Goal: Find specific page/section: Find specific page/section

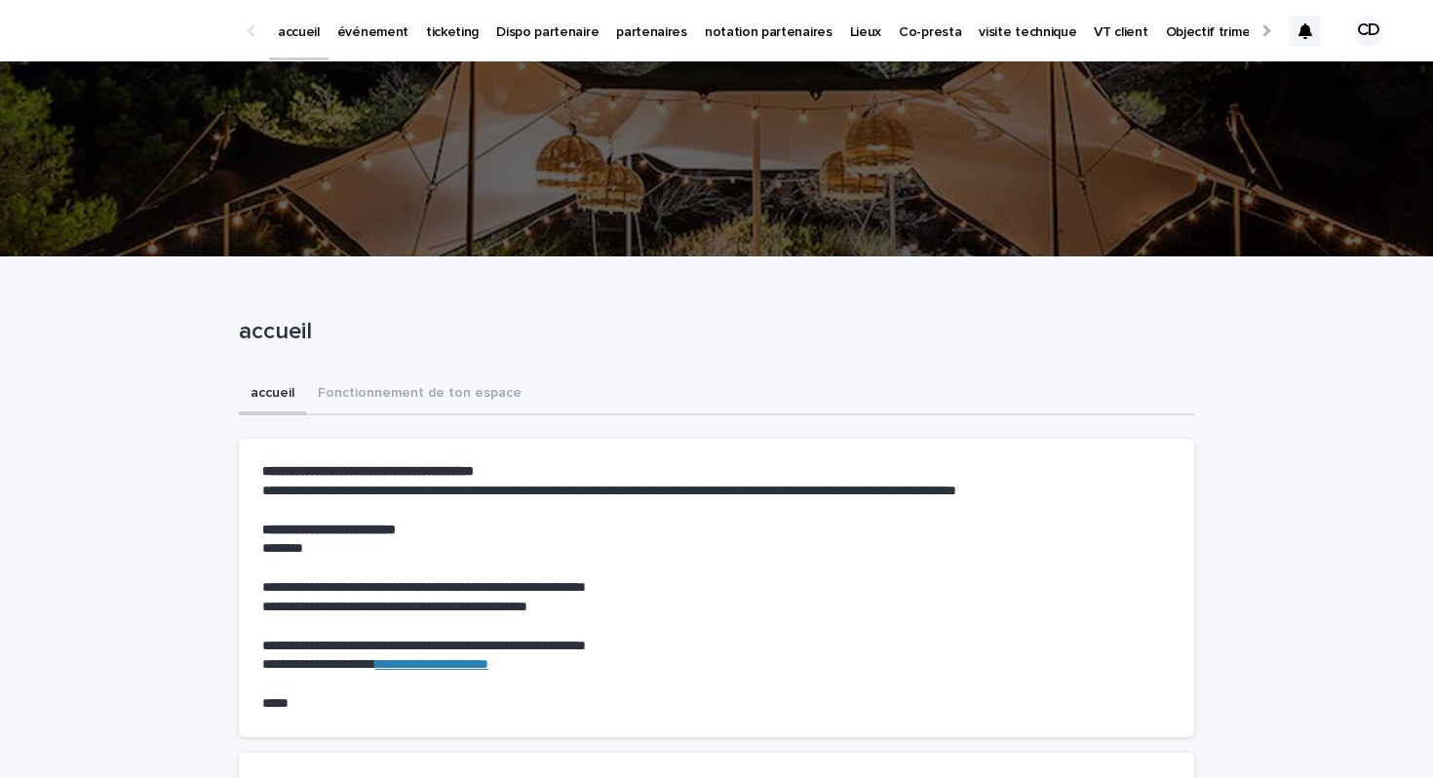
click at [631, 36] on p "partenaires" at bounding box center [651, 20] width 71 height 41
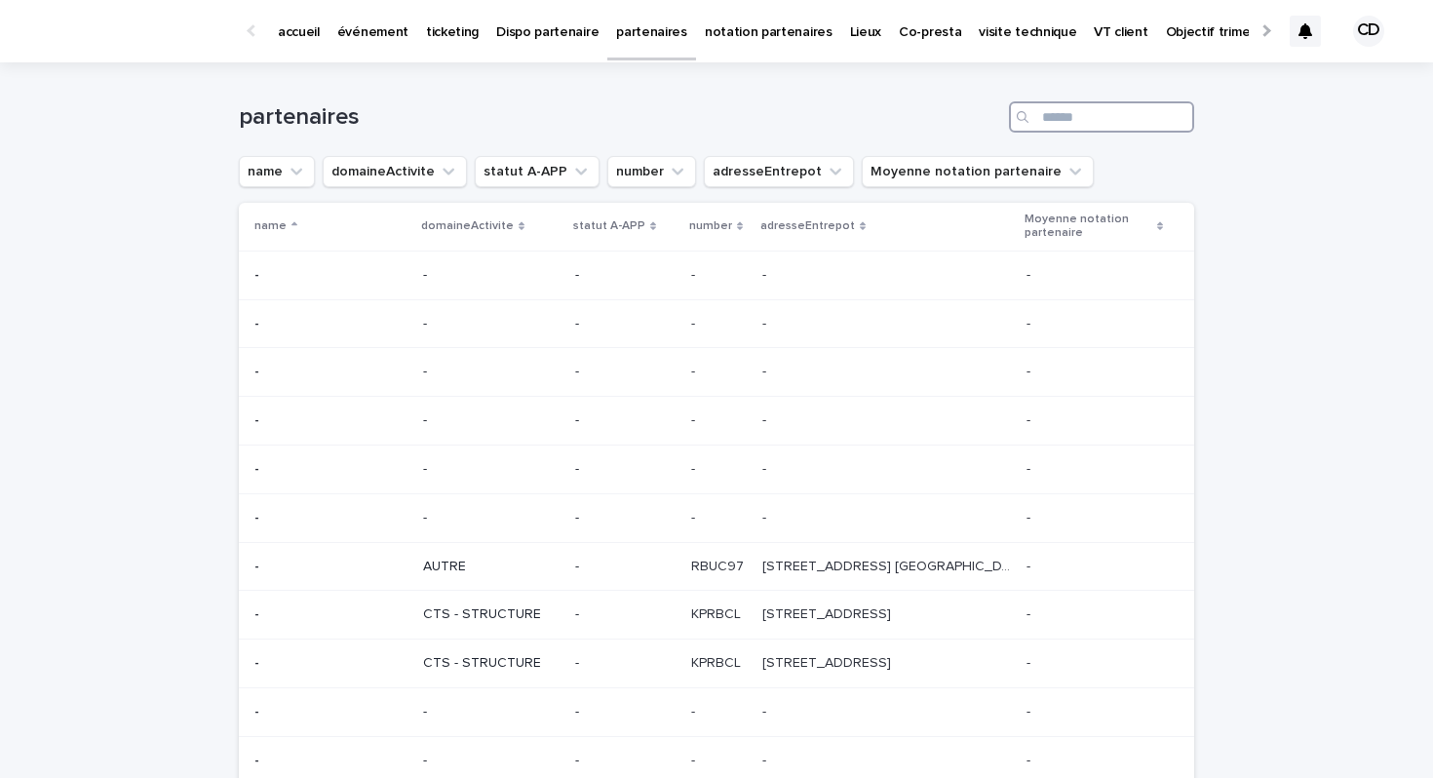
click at [1081, 125] on input "Search" at bounding box center [1101, 116] width 185 height 31
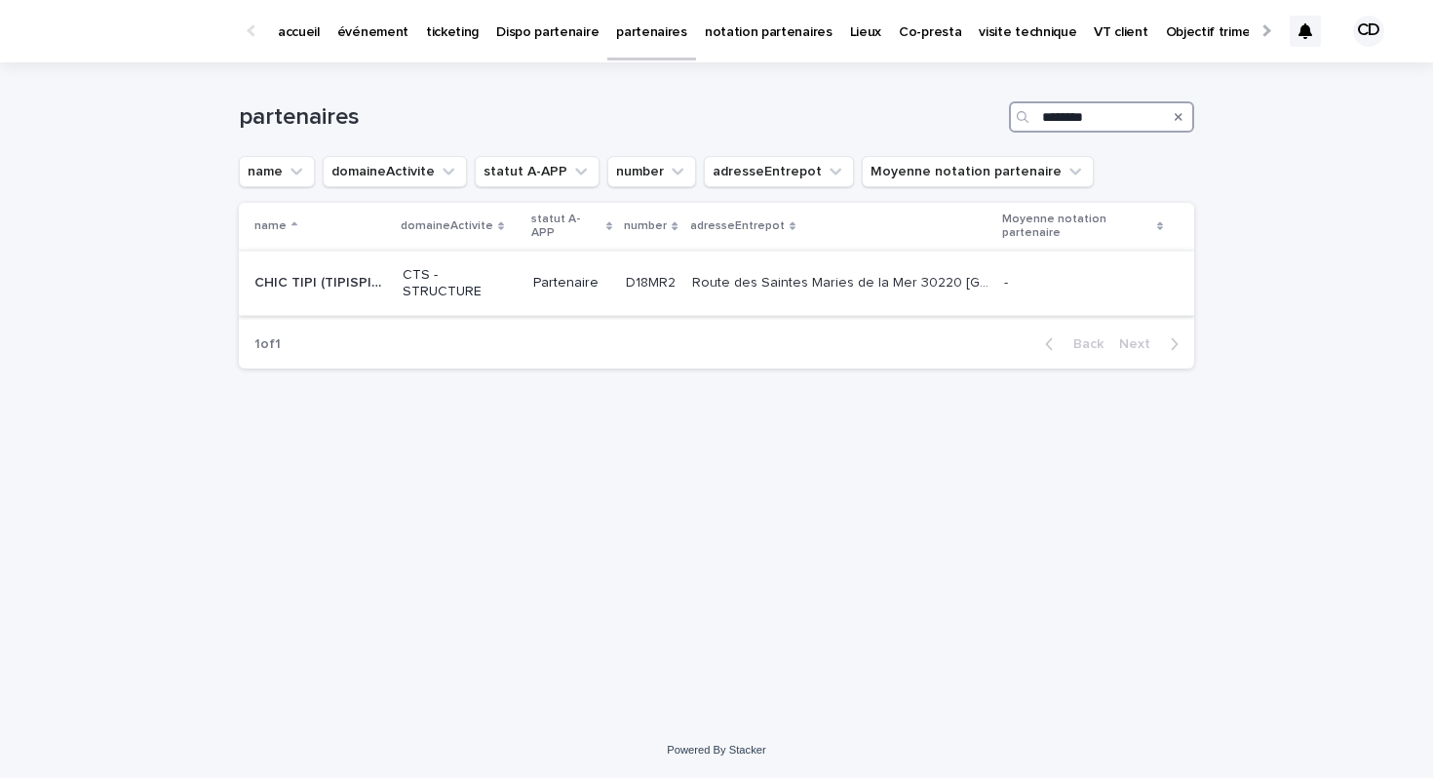
type input "********"
click at [506, 287] on p "CTS - STRUCTURE" at bounding box center [459, 283] width 115 height 33
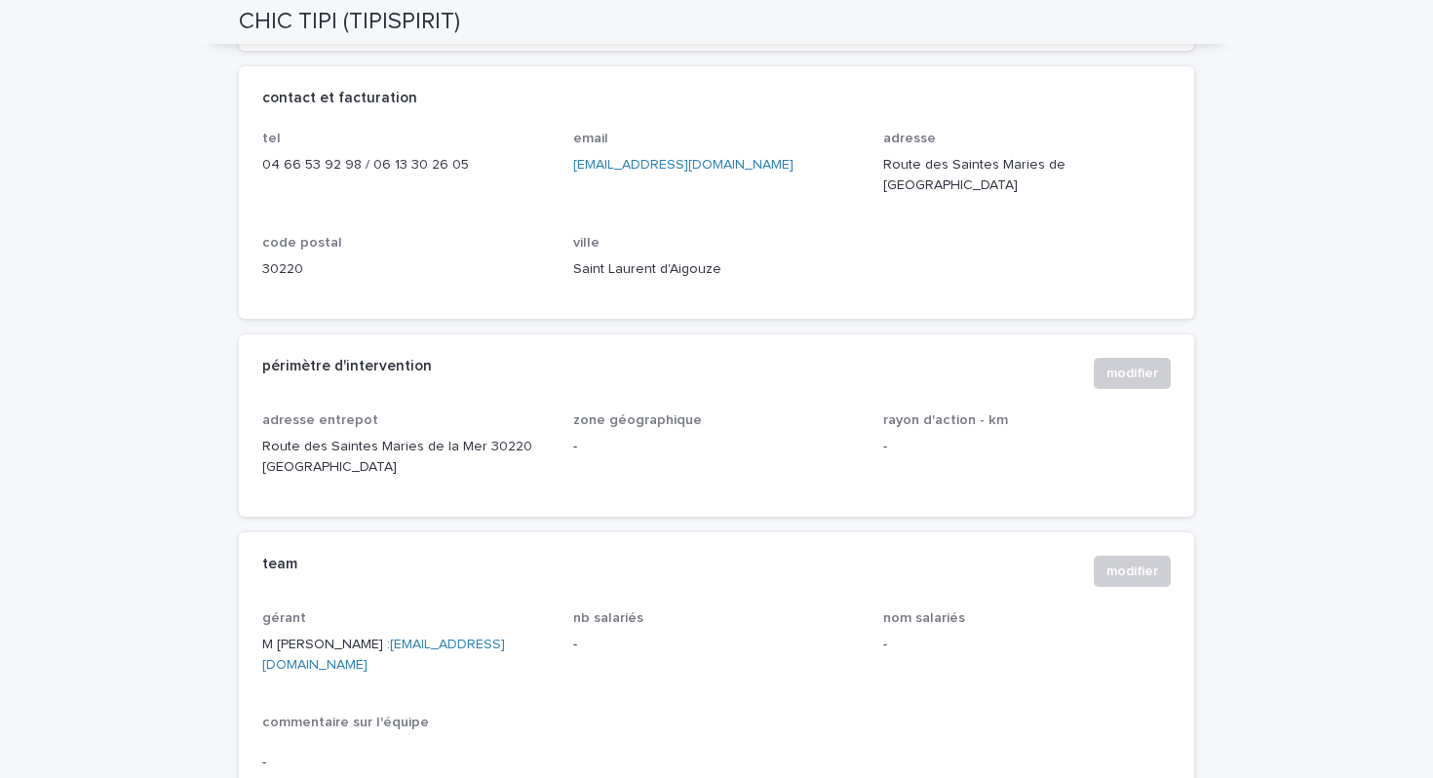
scroll to position [963, 0]
drag, startPoint x: 428, startPoint y: 441, endPoint x: 251, endPoint y: 428, distance: 176.9
click at [251, 428] on div "adresse entrepot Route des Saintes Maries de la Mer 30220 Saint Laurent d'Aigou…" at bounding box center [716, 463] width 955 height 104
copy p "Route des Saintes Maries de la Mer 30220 Saint Laurent d'Aigouze"
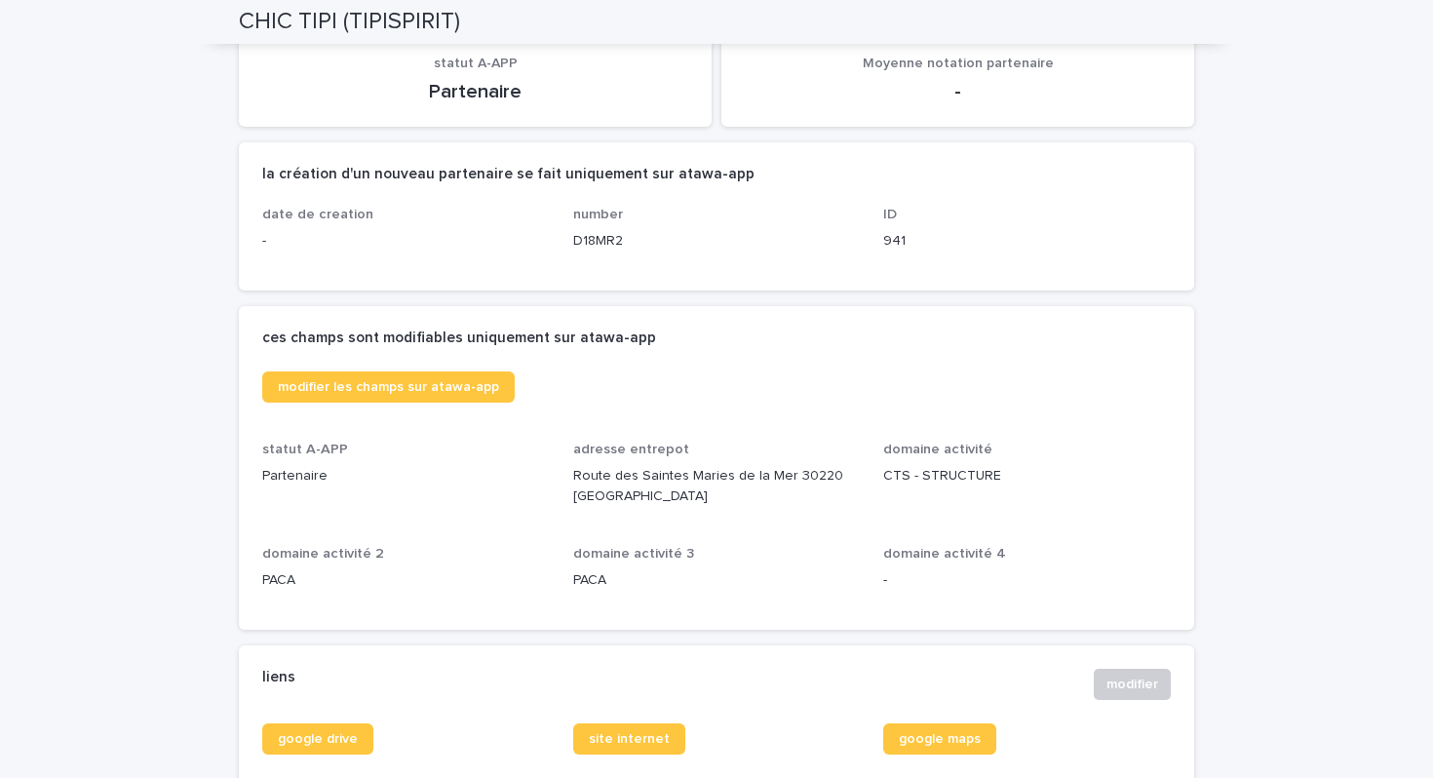
scroll to position [0, 0]
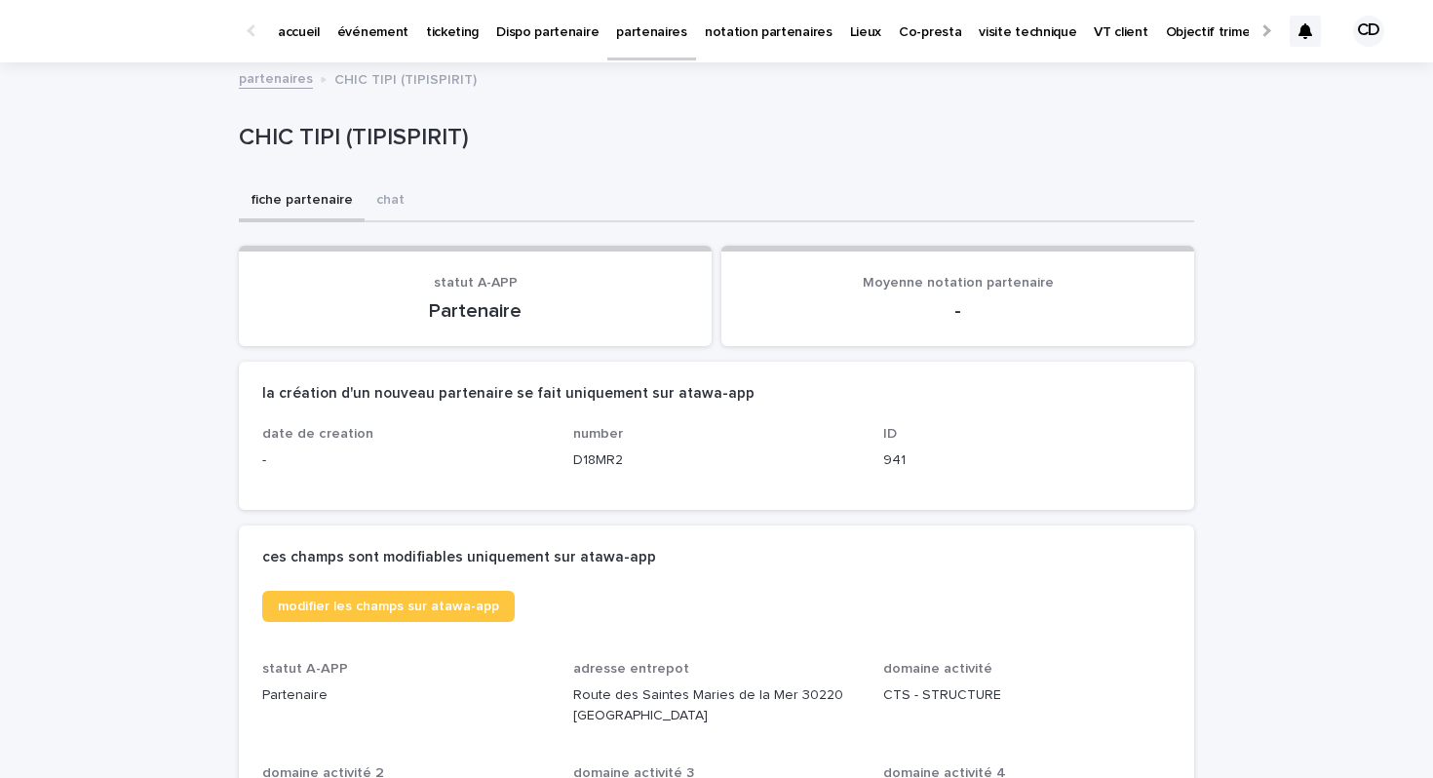
click at [296, 74] on link "partenaires" at bounding box center [276, 77] width 74 height 22
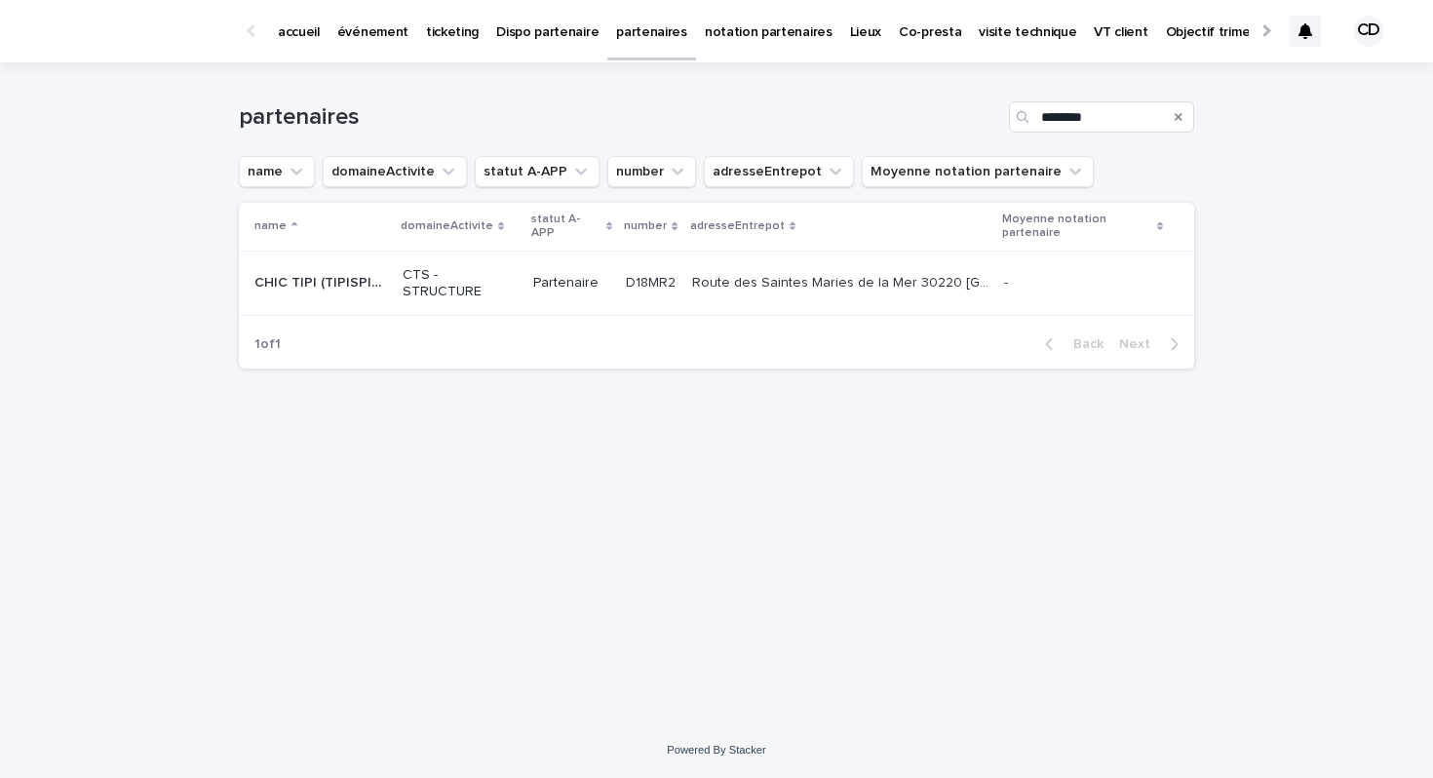
click at [1175, 119] on icon "Search" at bounding box center [1178, 117] width 8 height 8
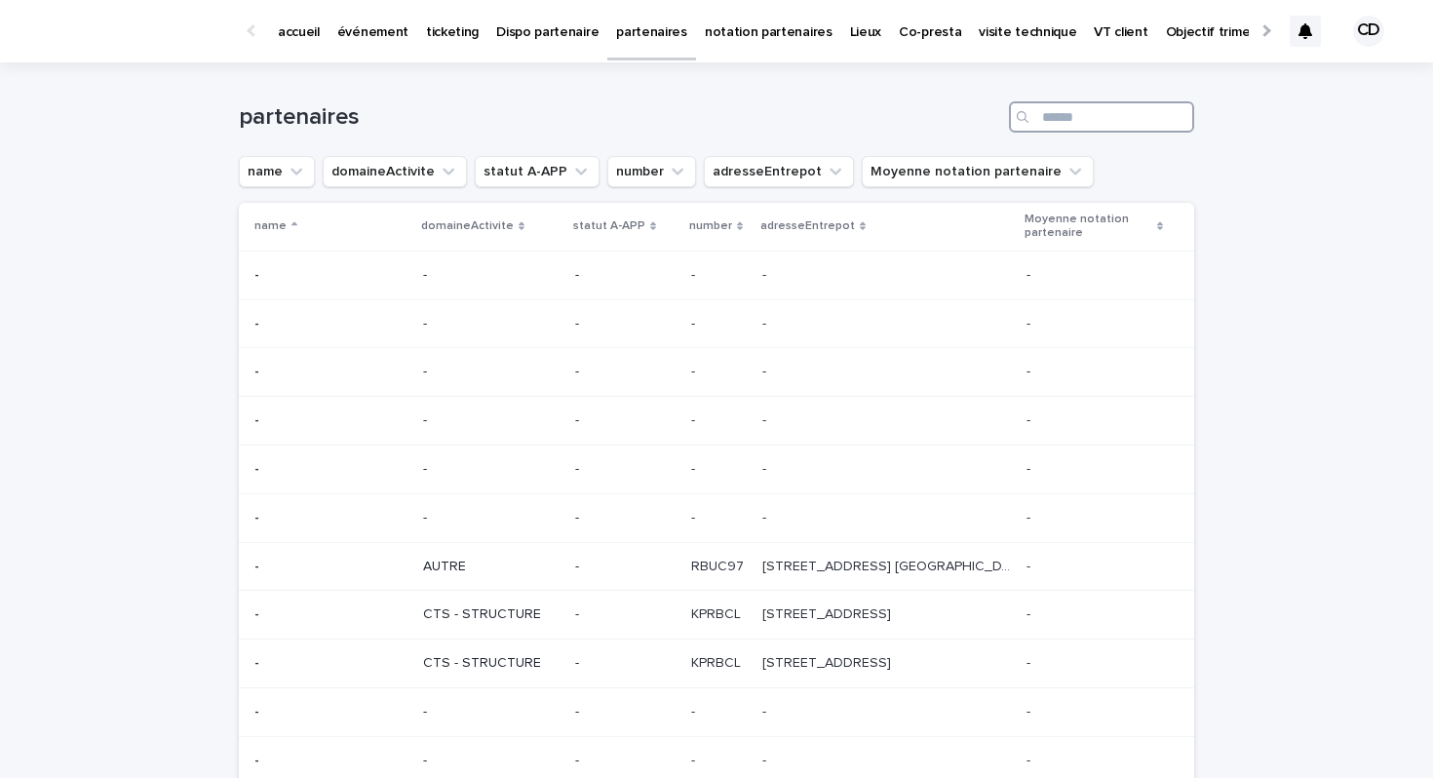
click at [1144, 117] on input "Search" at bounding box center [1101, 116] width 185 height 31
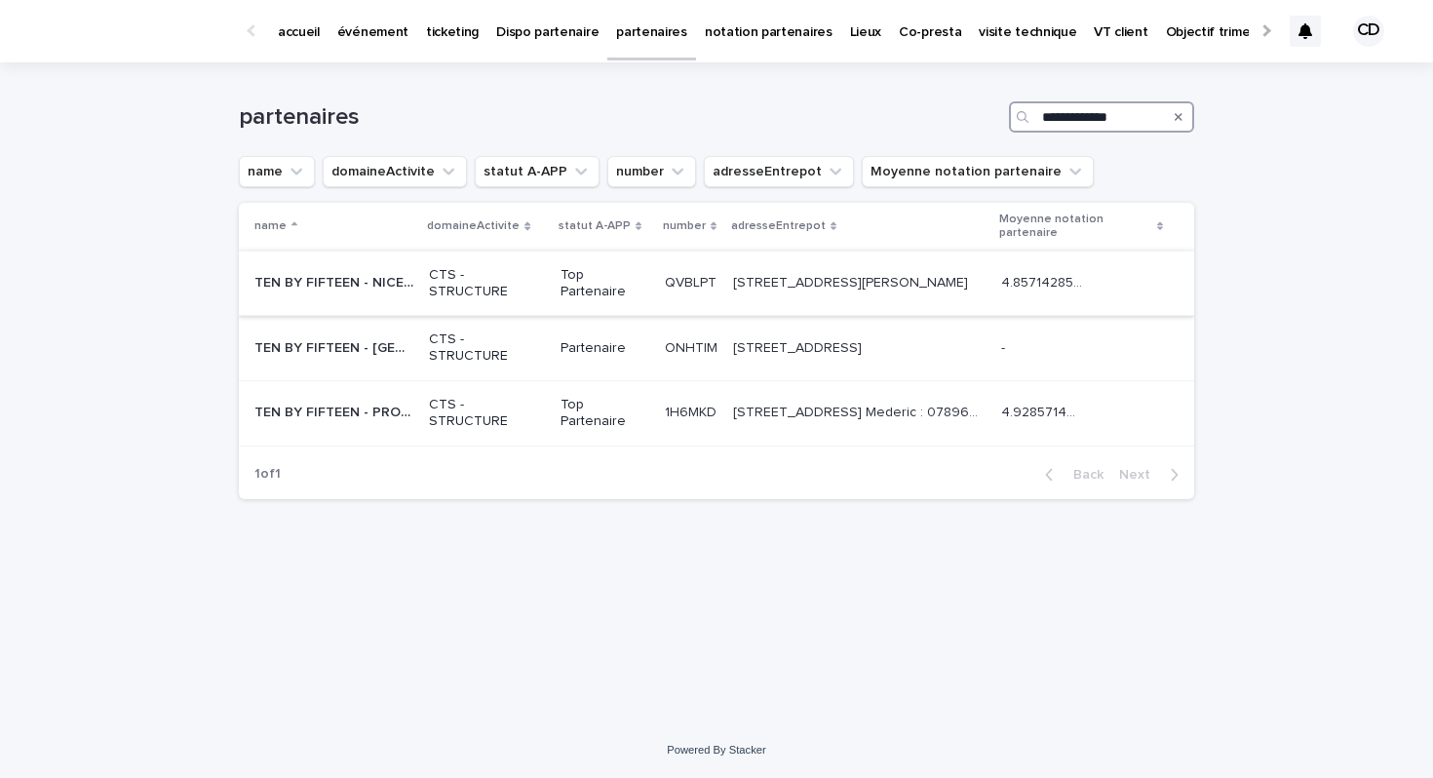
type input "**********"
click at [770, 264] on td "22 avenue du Général de Gaulle 06340 Drap 22 avenue du Général de Gaulle 06340 …" at bounding box center [858, 282] width 267 height 65
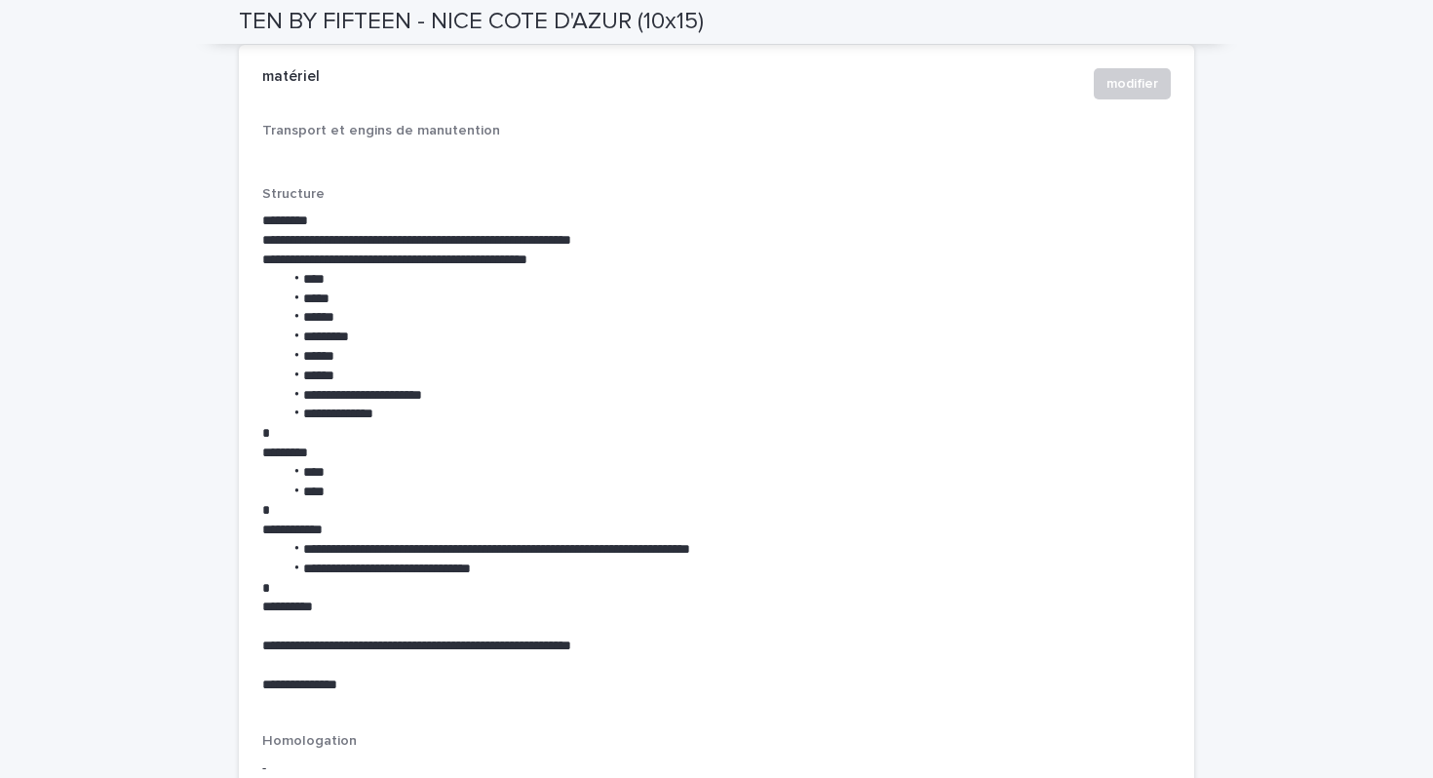
scroll to position [2470, 0]
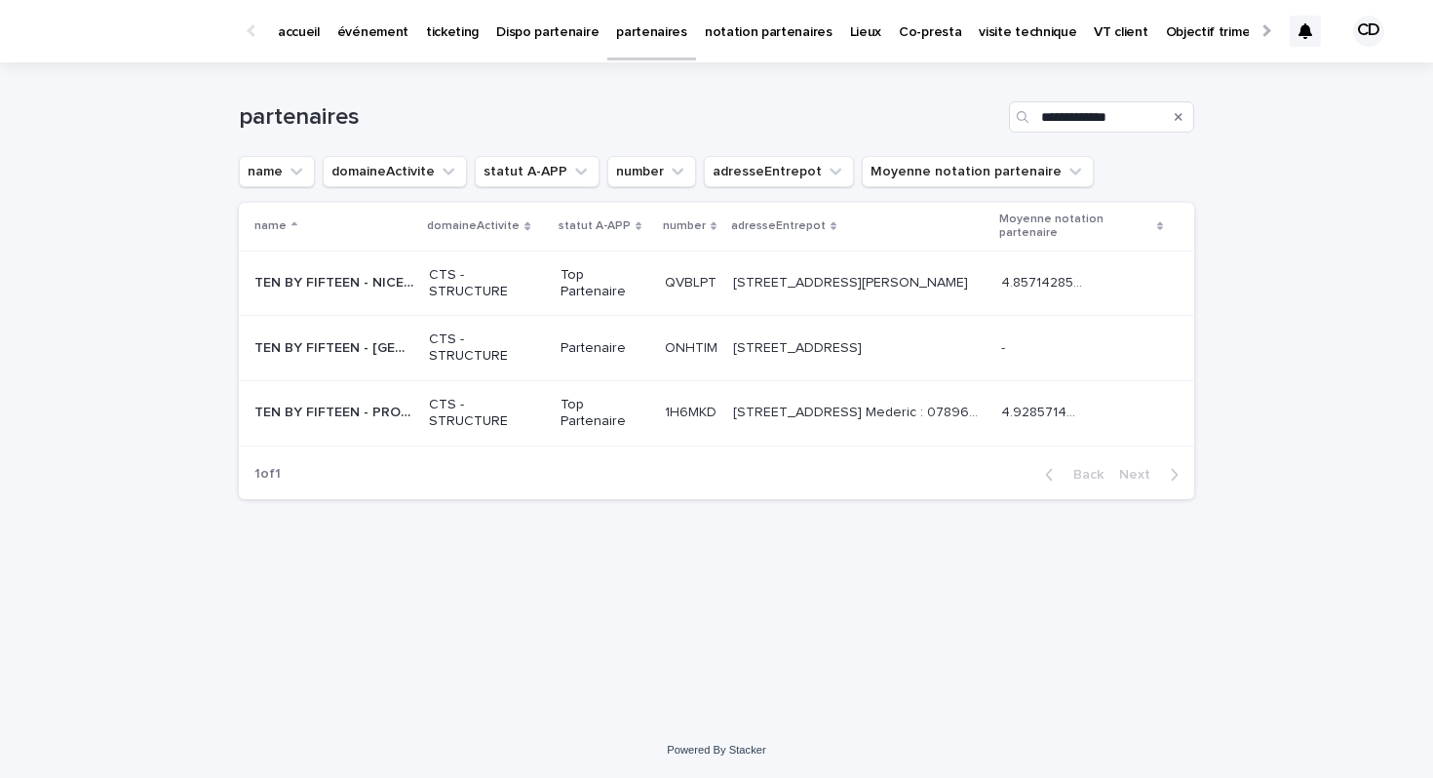
click at [430, 409] on p "CTS - STRUCTURE" at bounding box center [486, 413] width 115 height 33
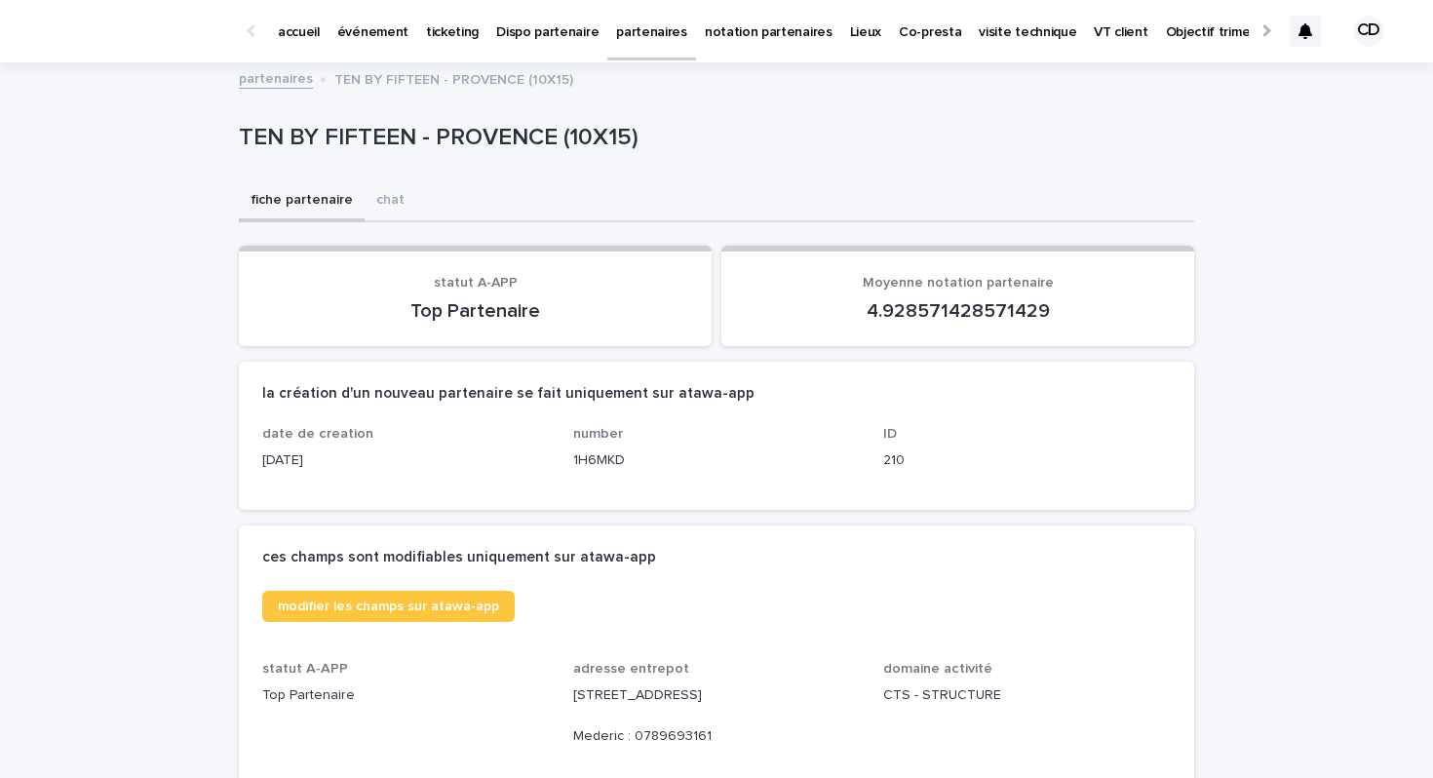
click at [288, 85] on link "partenaires" at bounding box center [276, 77] width 74 height 22
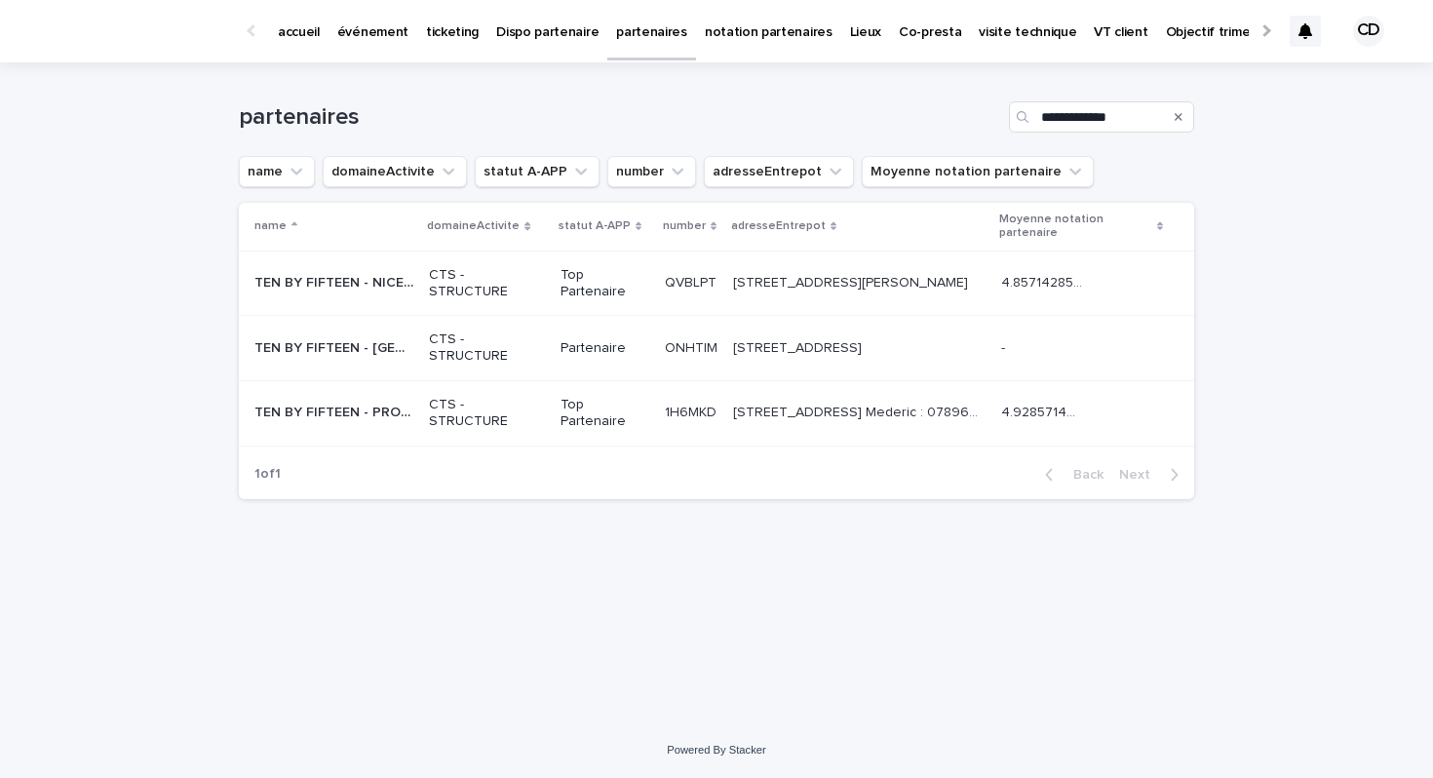
click at [1180, 118] on icon "Search" at bounding box center [1178, 117] width 8 height 8
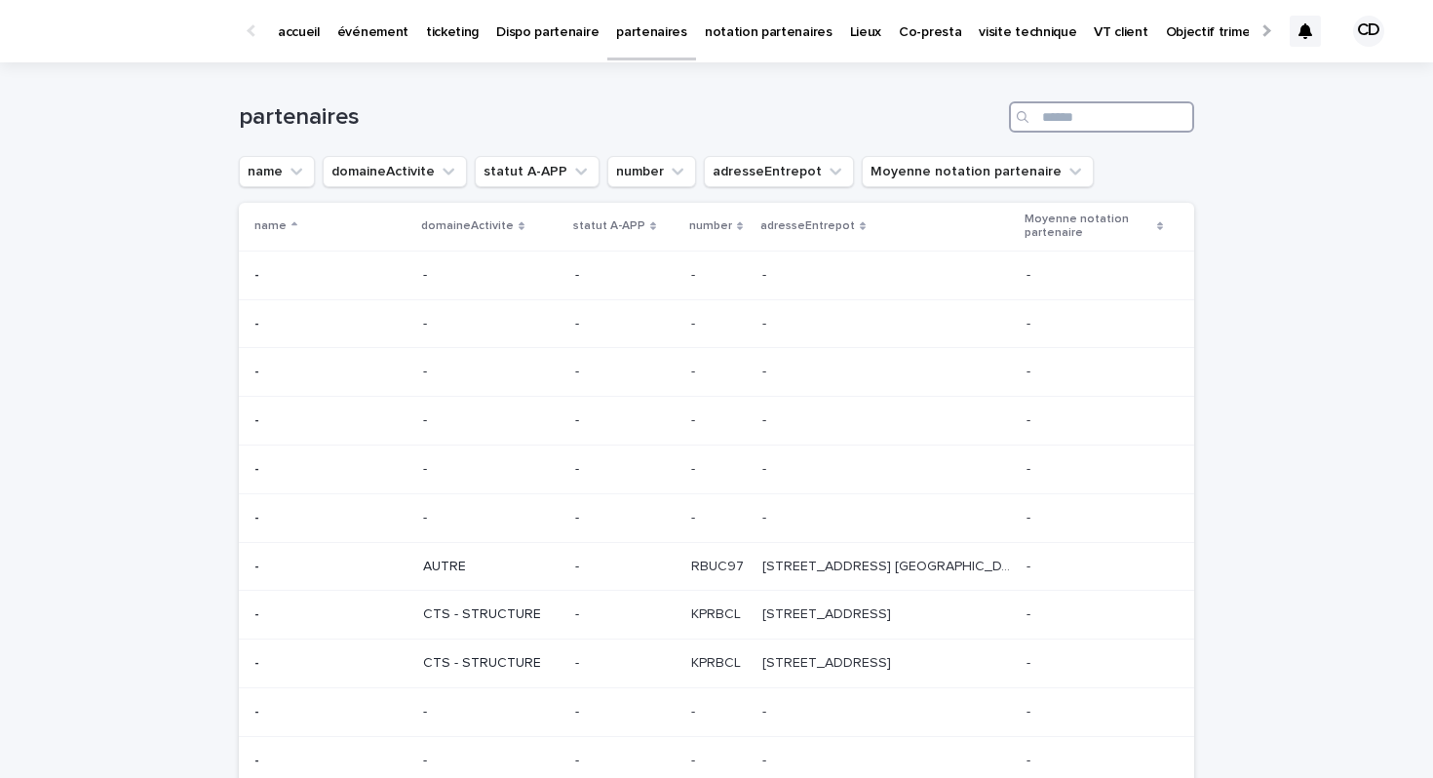
click at [1146, 121] on input "Search" at bounding box center [1101, 116] width 185 height 31
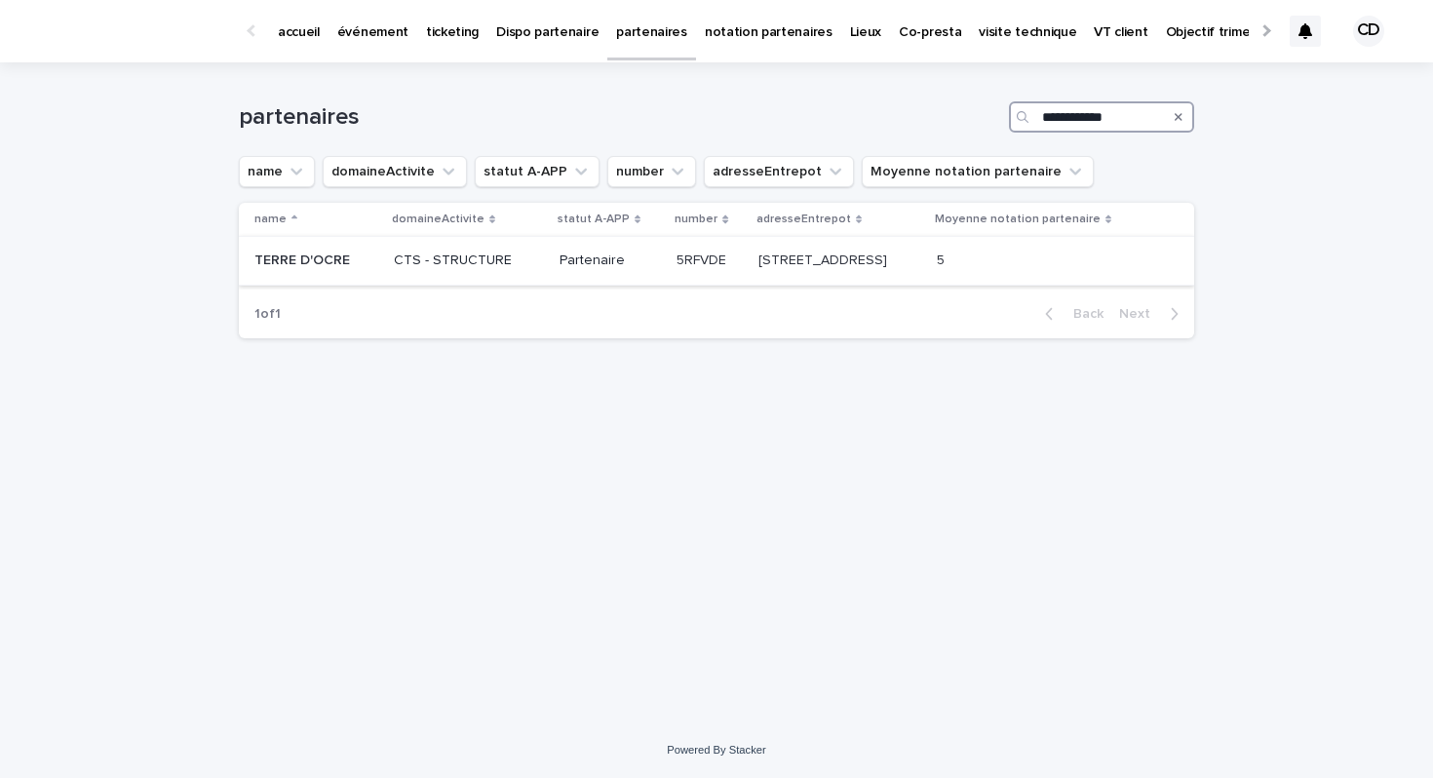
type input "**********"
click at [758, 276] on div "130, Avenue du Luberon 13560 Sénas 130, Avenue du Luberon 13560 Sénas" at bounding box center [839, 261] width 163 height 32
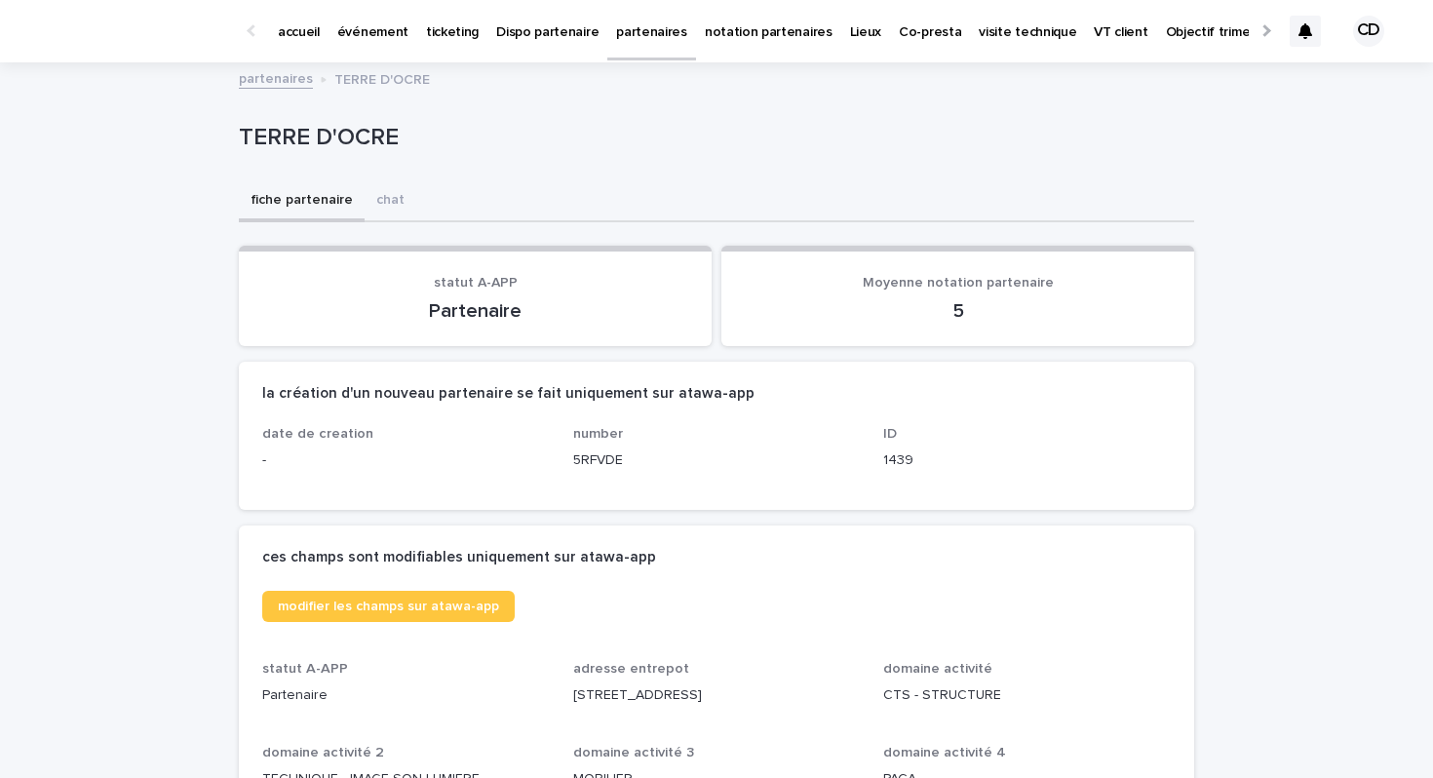
click at [284, 81] on link "partenaires" at bounding box center [276, 77] width 74 height 22
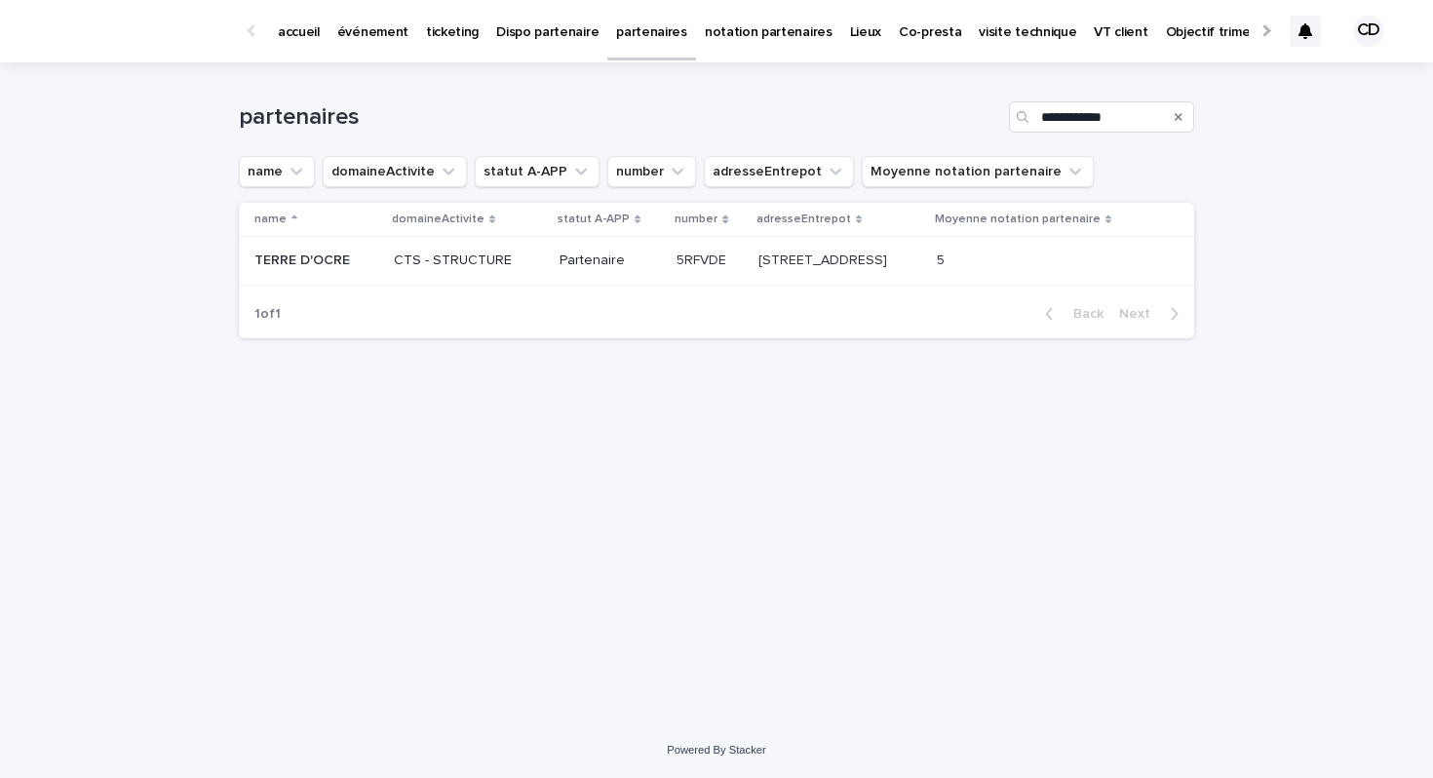
click at [1176, 117] on icon "Search" at bounding box center [1178, 117] width 8 height 8
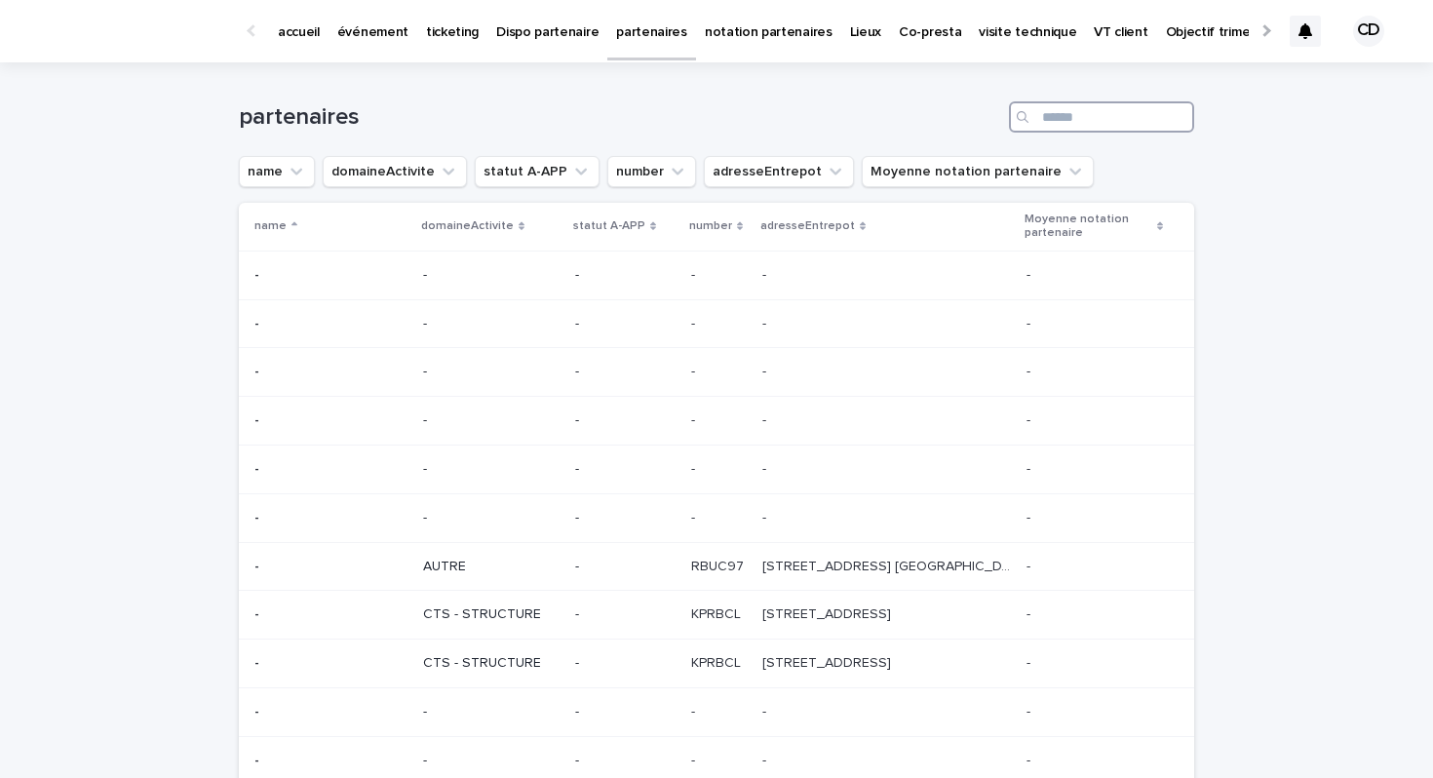
click at [1137, 118] on input "Search" at bounding box center [1101, 116] width 185 height 31
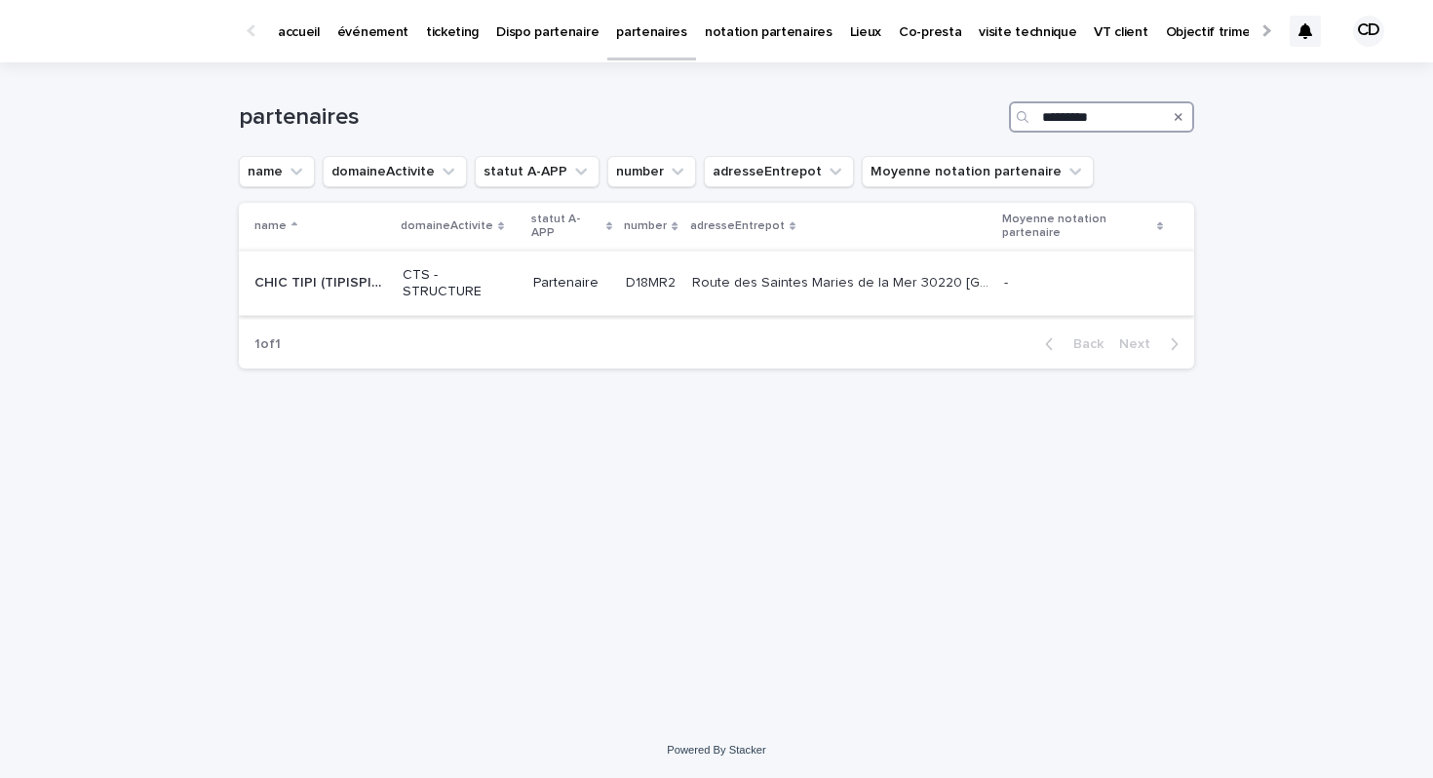
type input "*********"
click at [775, 293] on div "Route des Saintes Maries de la Mer 30220 Saint Laurent d'Aigouze Route des Sain…" at bounding box center [840, 283] width 296 height 32
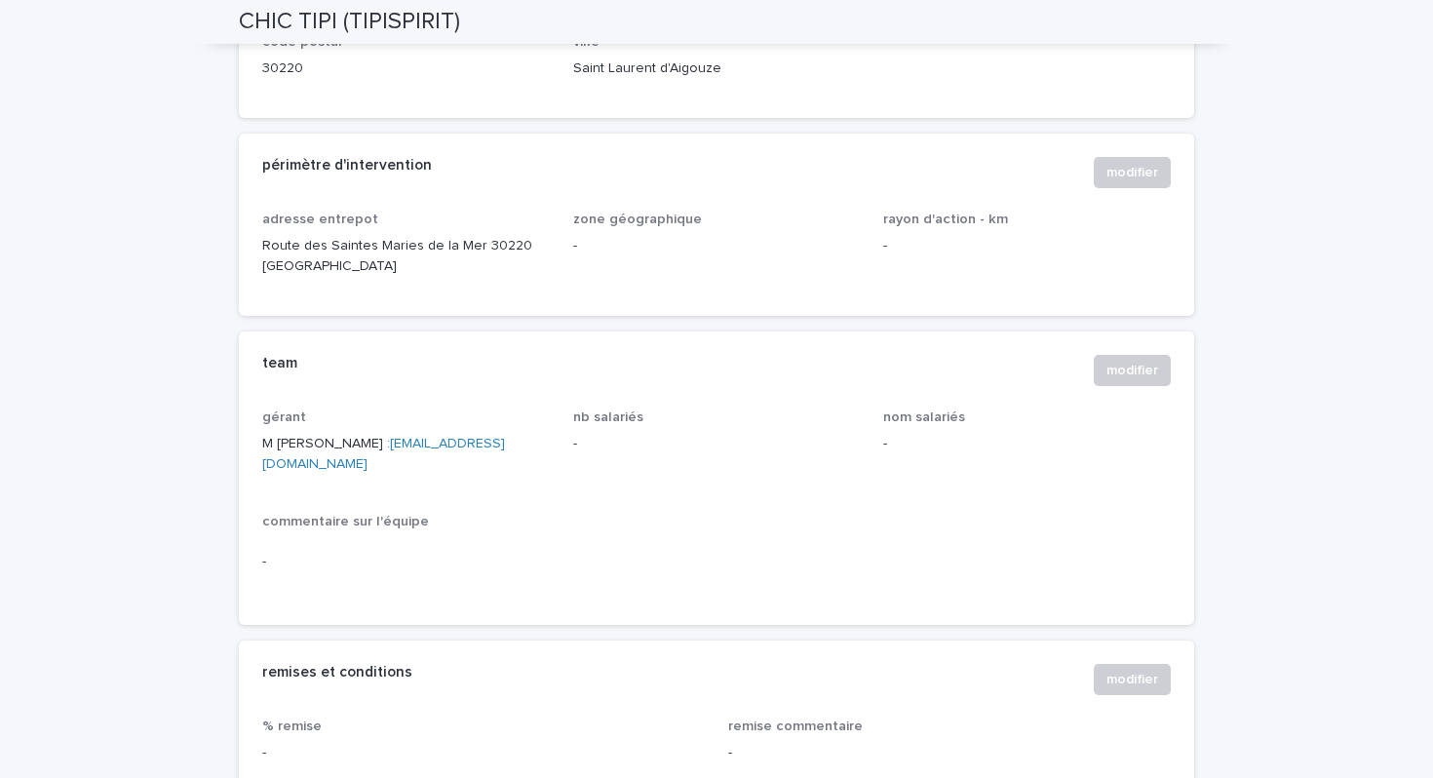
scroll to position [373, 0]
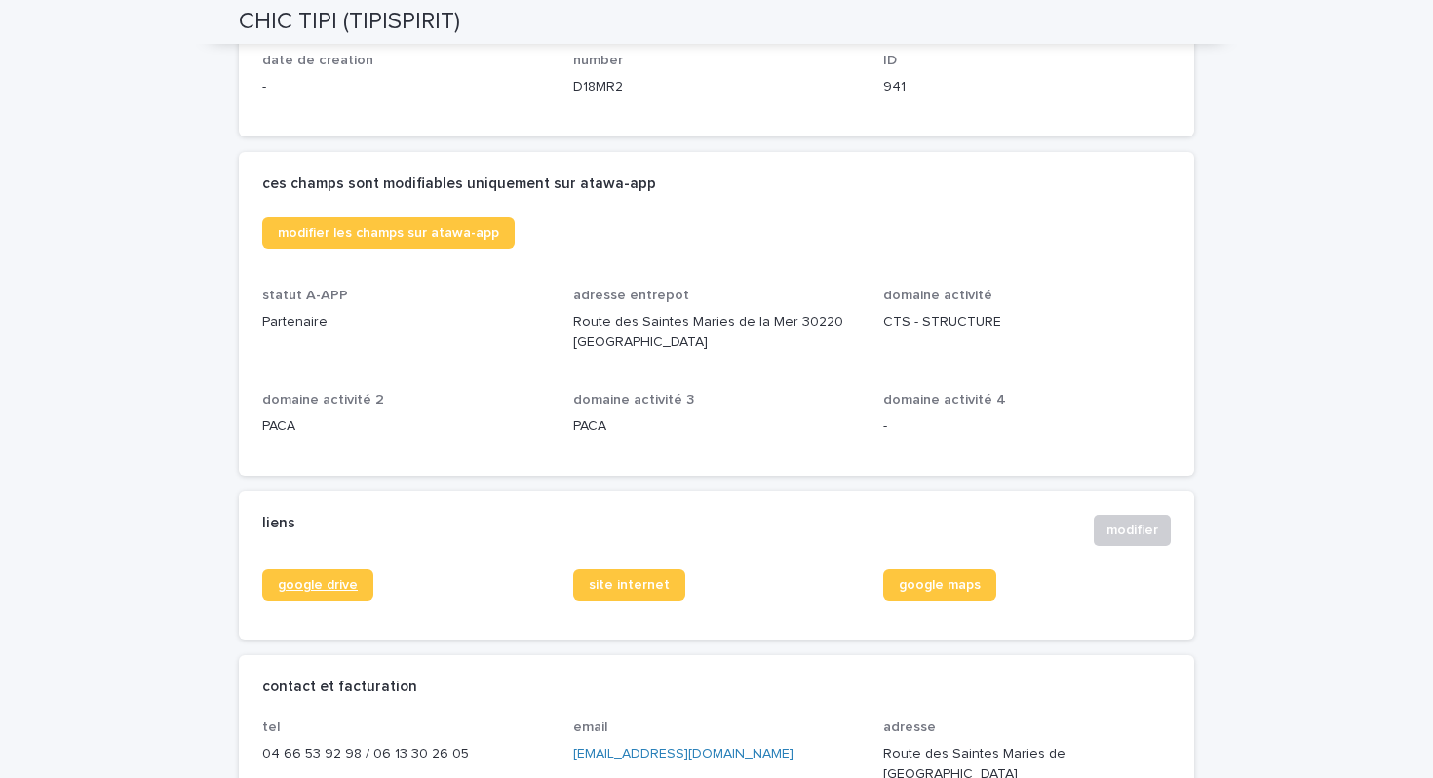
click at [349, 585] on span "google drive" at bounding box center [318, 585] width 80 height 14
